Goal: Task Accomplishment & Management: Use online tool/utility

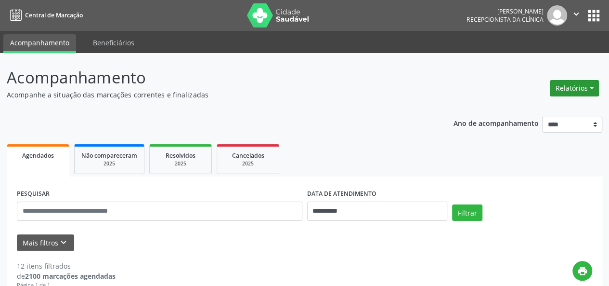
click at [565, 86] on button "Relatórios" at bounding box center [574, 88] width 49 height 16
click at [535, 106] on link "Agendamentos" at bounding box center [548, 108] width 104 height 13
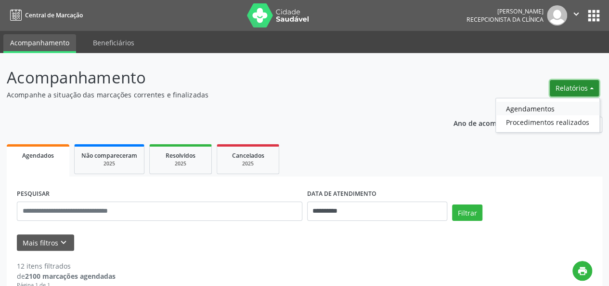
select select "*"
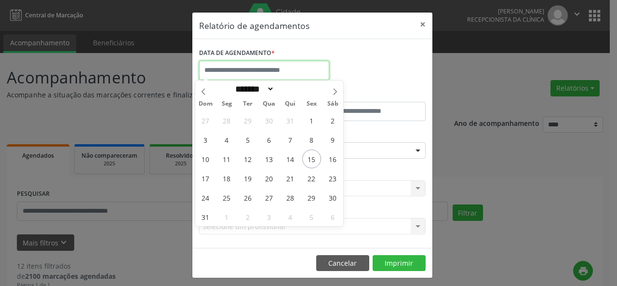
click at [280, 74] on input "text" at bounding box center [264, 70] width 130 height 19
click at [269, 173] on span "20" at bounding box center [269, 178] width 19 height 19
type input "**********"
click at [269, 173] on span "20" at bounding box center [269, 178] width 19 height 19
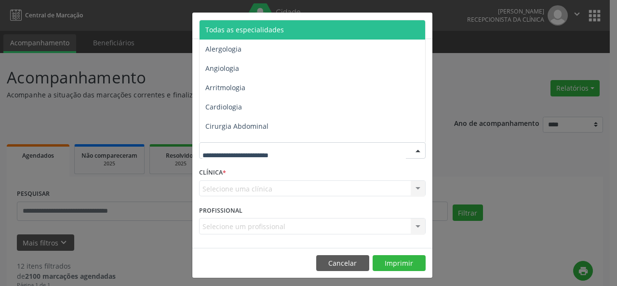
click at [268, 143] on div at bounding box center [312, 150] width 226 height 16
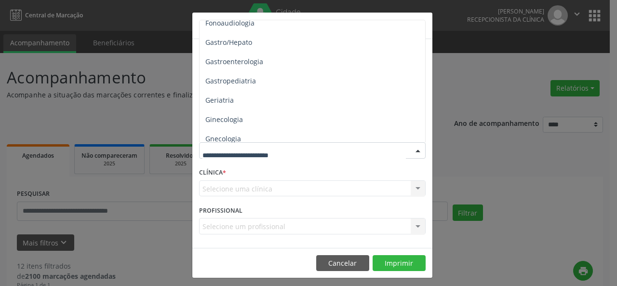
scroll to position [591, 0]
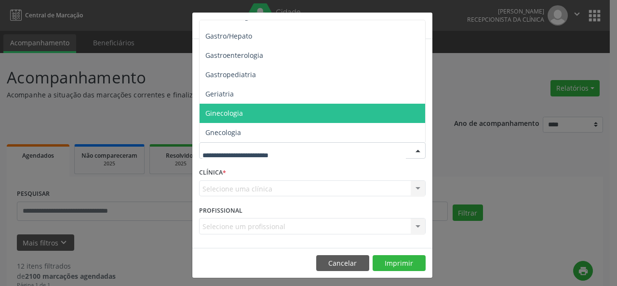
click at [233, 110] on span "Ginecologia" at bounding box center [224, 112] width 38 height 9
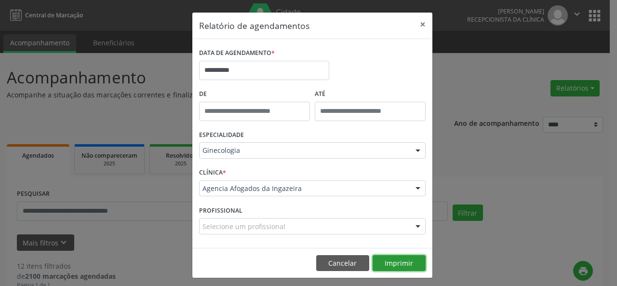
click at [377, 263] on button "Imprimir" at bounding box center [398, 263] width 53 height 16
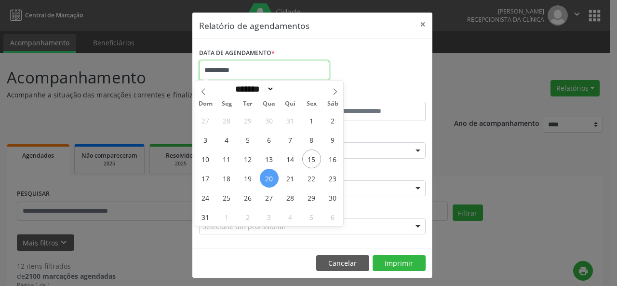
click at [280, 67] on input "**********" at bounding box center [264, 70] width 130 height 19
click at [267, 197] on span "27" at bounding box center [269, 197] width 19 height 19
type input "**********"
click at [267, 197] on span "27" at bounding box center [269, 197] width 19 height 19
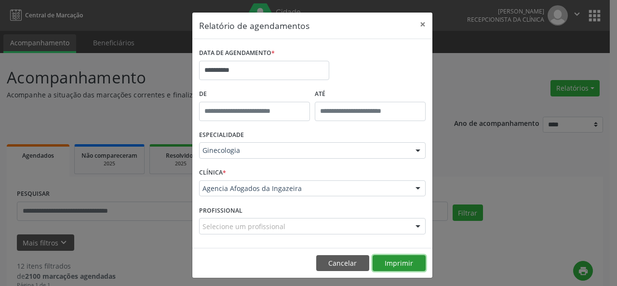
click at [401, 264] on button "Imprimir" at bounding box center [398, 263] width 53 height 16
